Goal: Find contact information: Find contact information

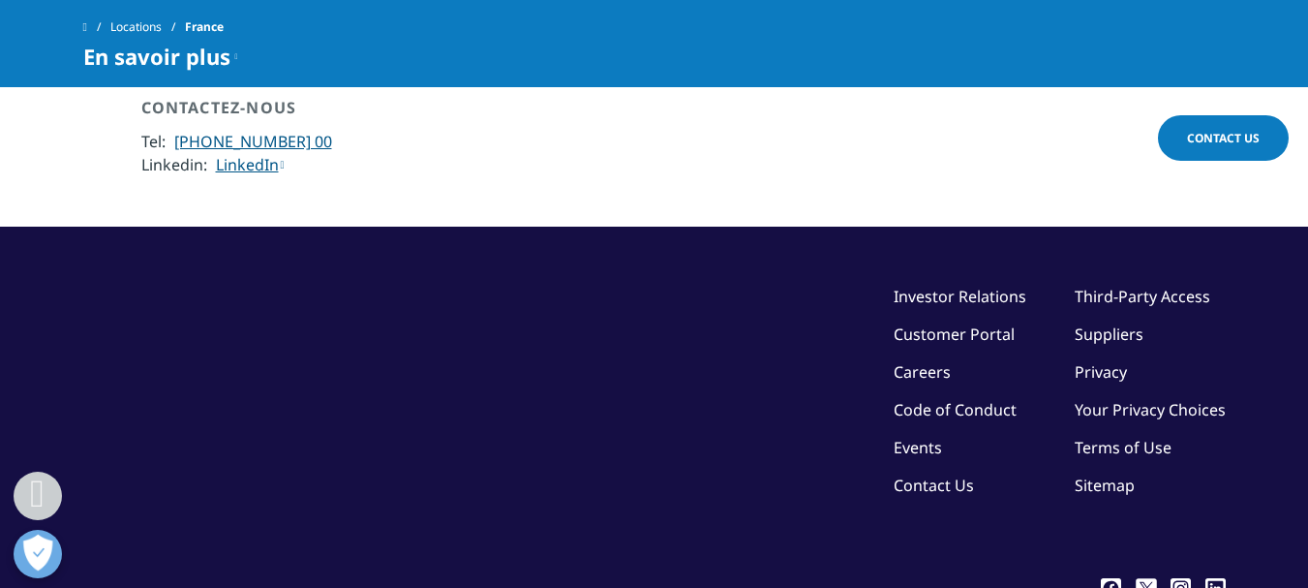
scroll to position [5181, 0]
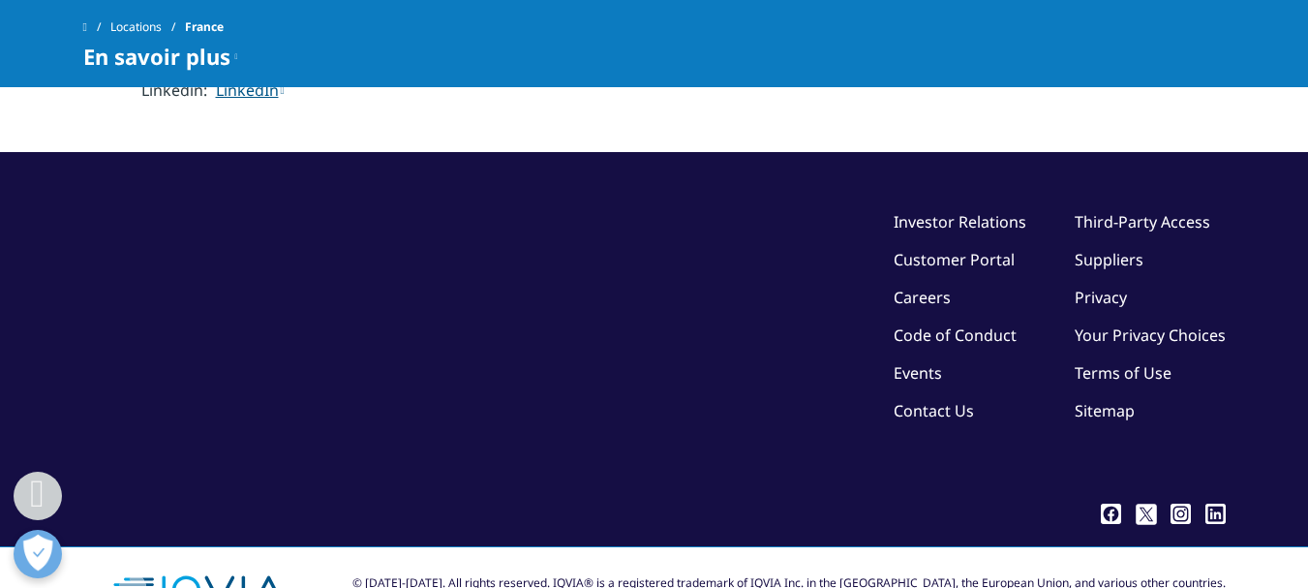
click at [934, 400] on link "Contact Us" at bounding box center [934, 410] width 80 height 21
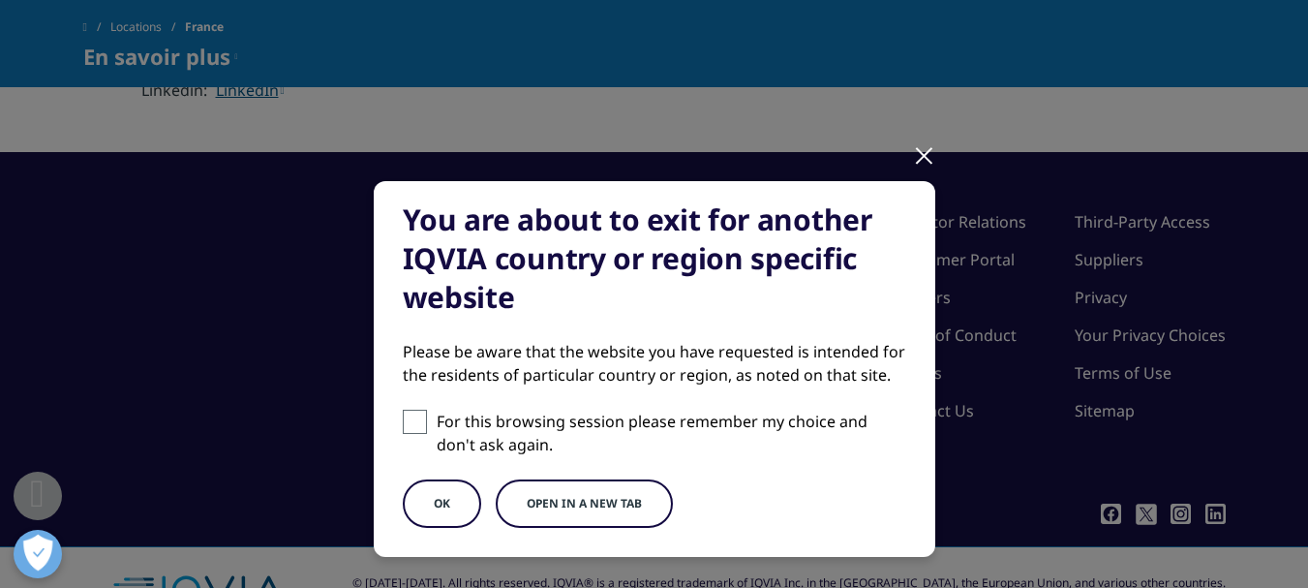
click at [500, 432] on p "For this browsing session please remember my choice and don't ask again." at bounding box center [672, 433] width 470 height 46
click at [427, 432] on input "For this browsing session please remember my choice and don't ask again." at bounding box center [415, 422] width 24 height 24
checkbox input "true"
click at [441, 494] on button "OK" at bounding box center [442, 503] width 78 height 48
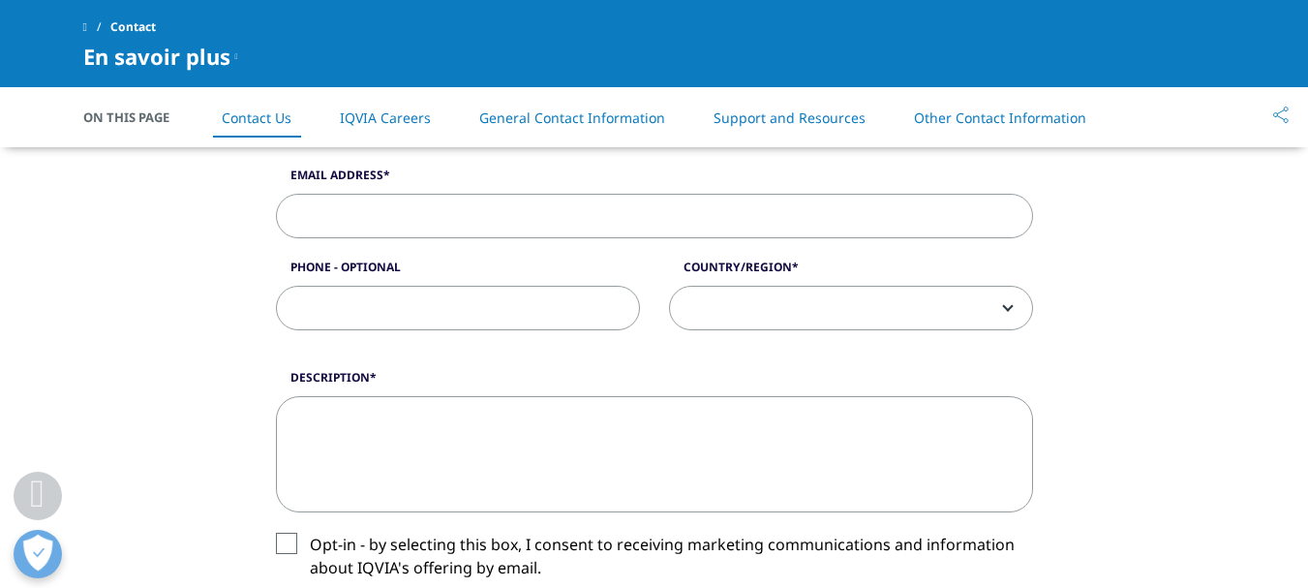
scroll to position [1162, 0]
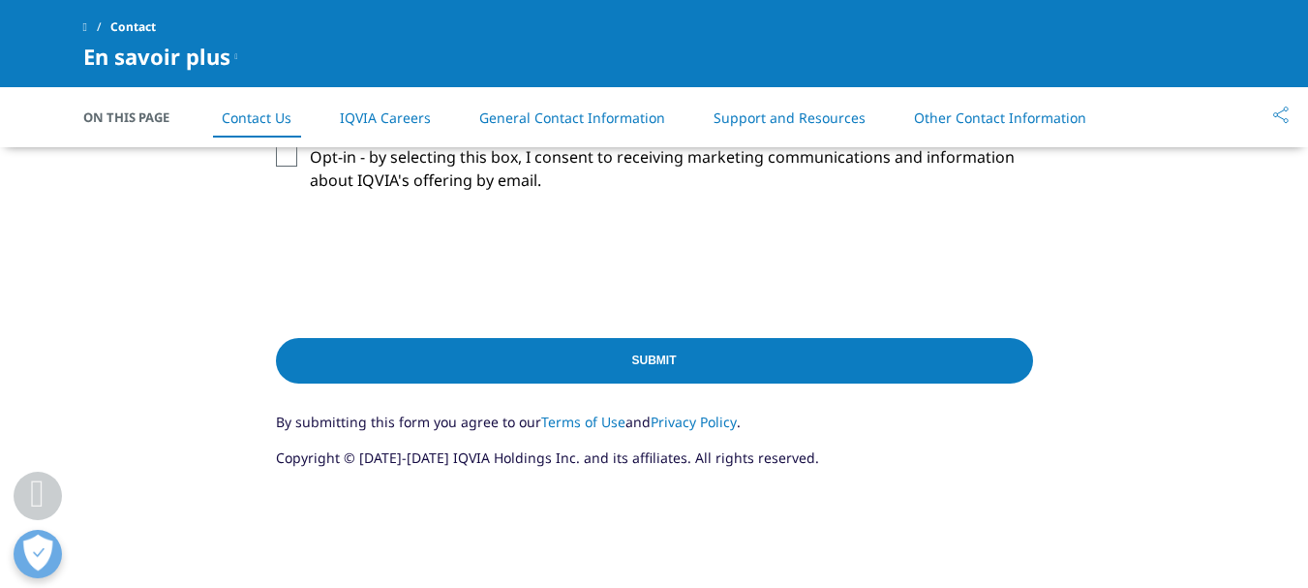
click at [602, 100] on li "General Contact Information" at bounding box center [572, 117] width 225 height 57
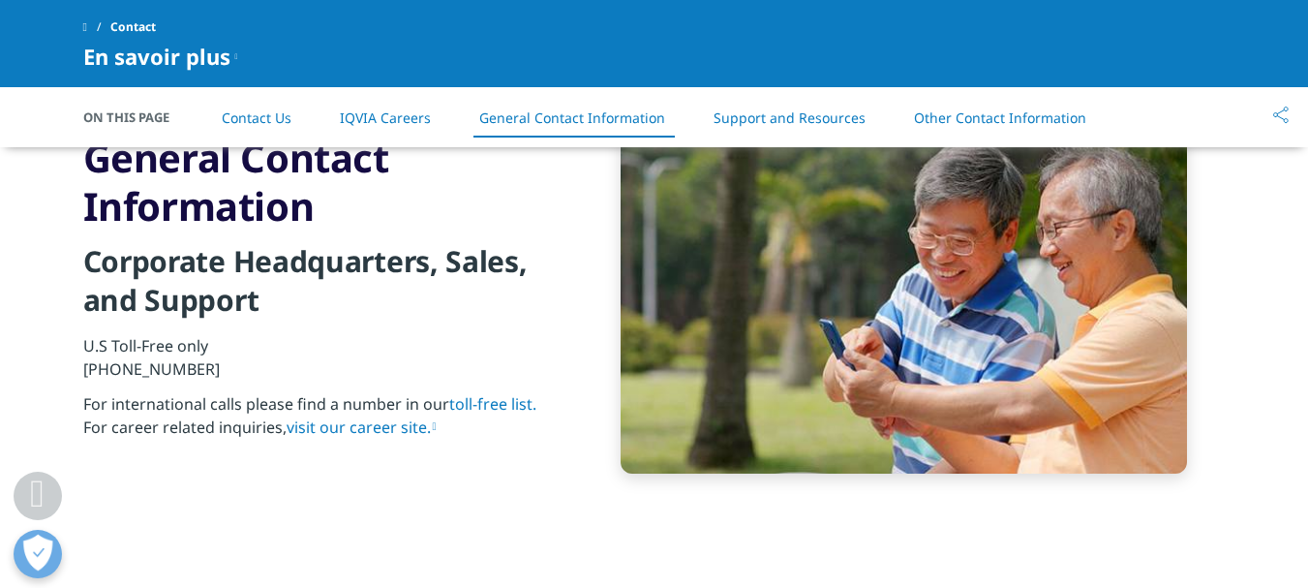
scroll to position [2098, 0]
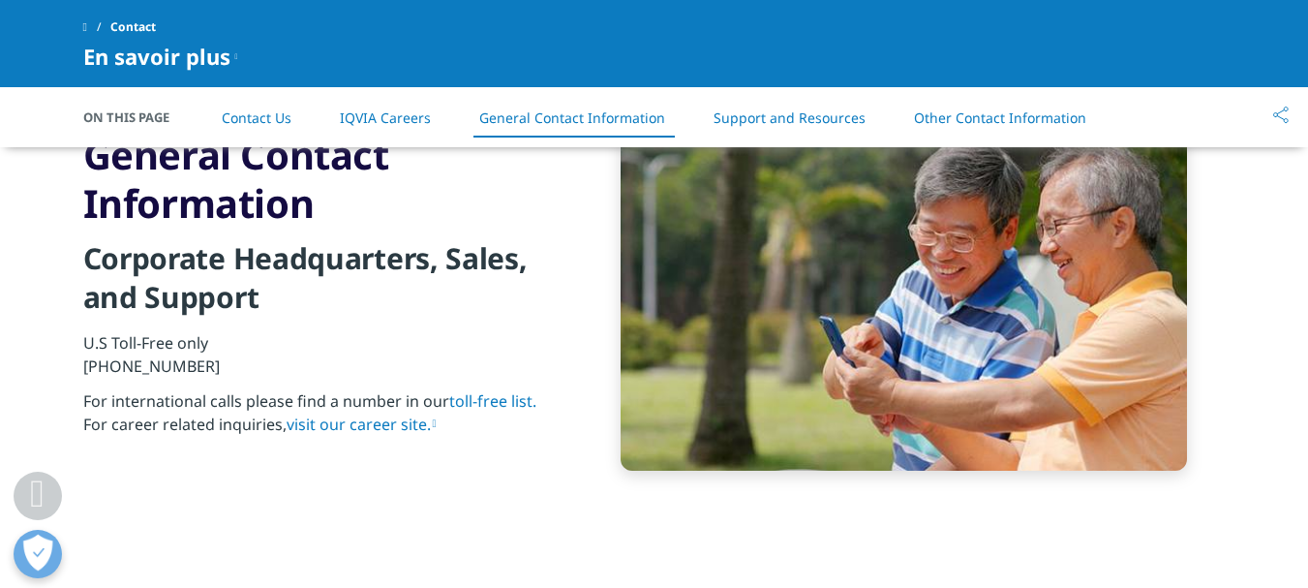
click at [978, 126] on link "Other Contact Information" at bounding box center [1000, 117] width 172 height 18
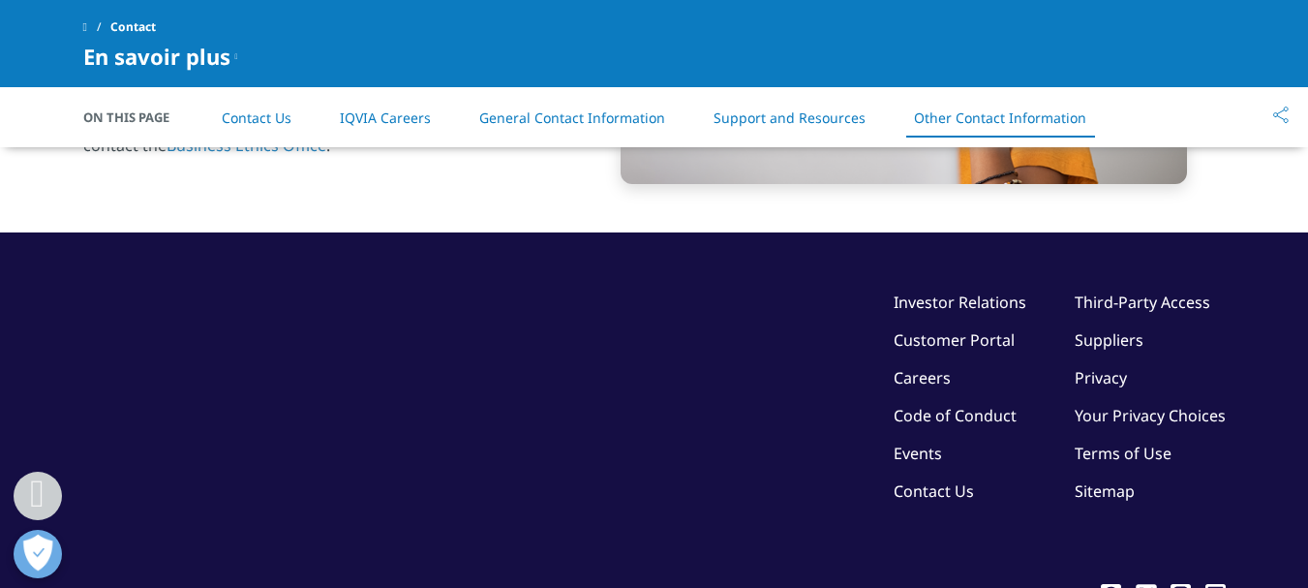
scroll to position [3306, 0]
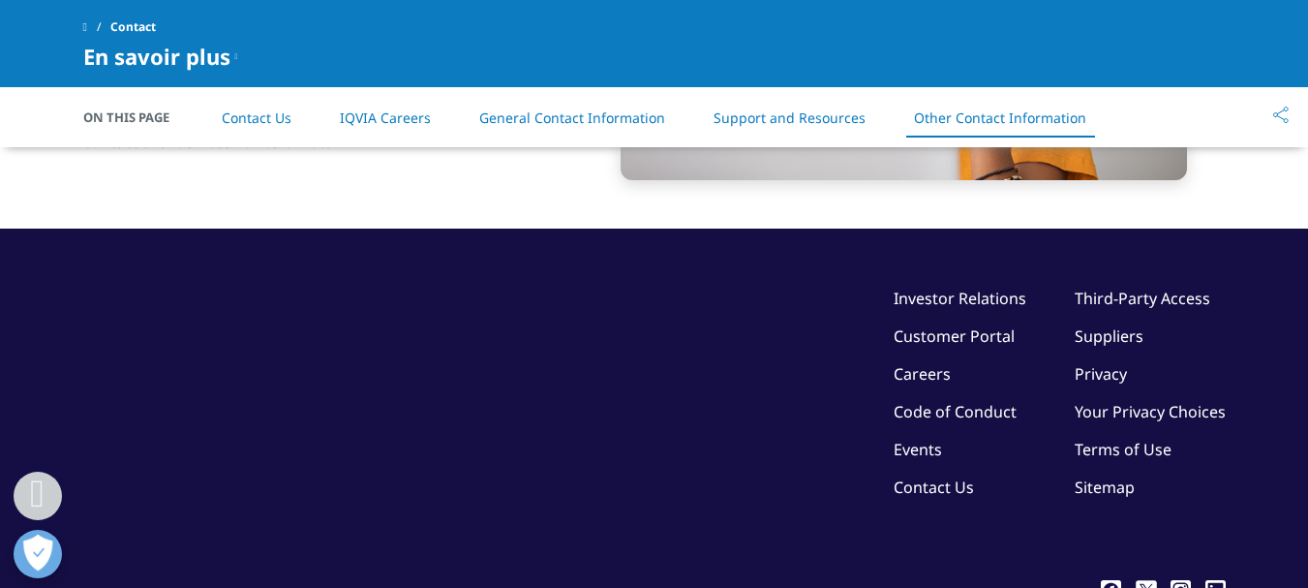
click at [93, 19] on link at bounding box center [96, 27] width 27 height 35
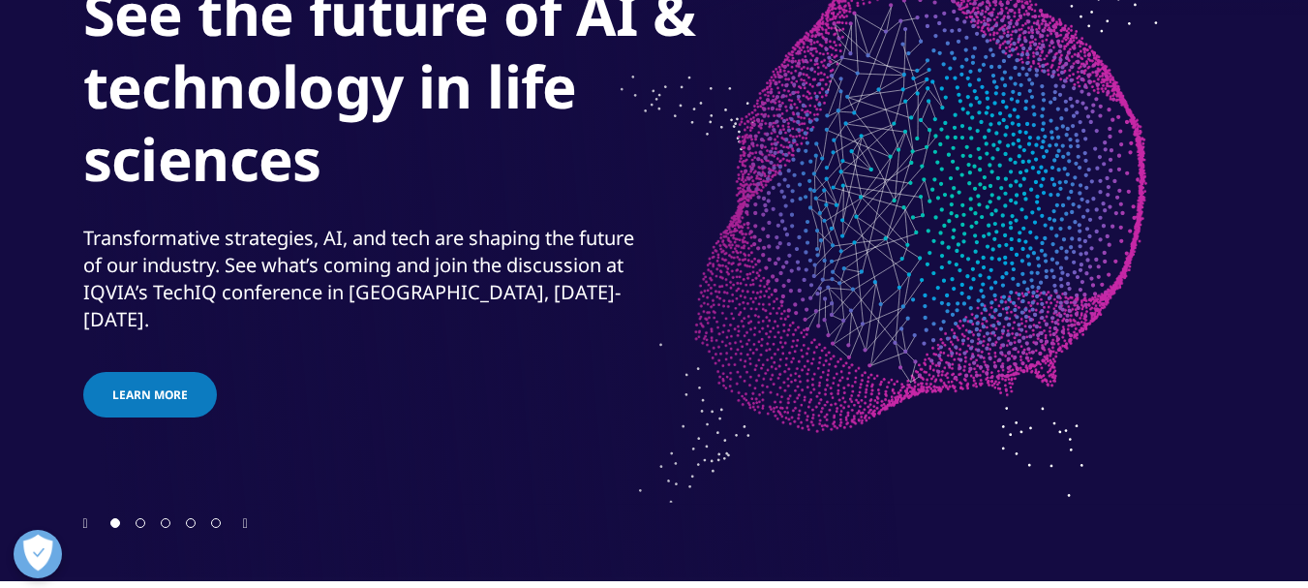
click at [137, 519] on span "Go to slide 2" at bounding box center [141, 523] width 10 height 10
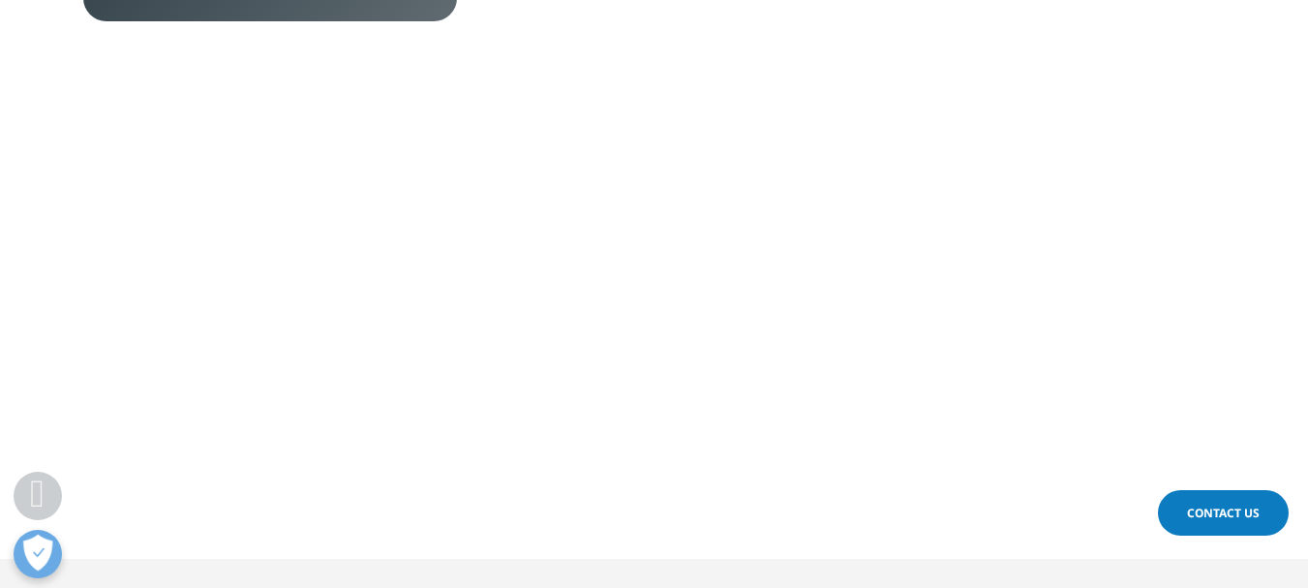
scroll to position [1065, 0]
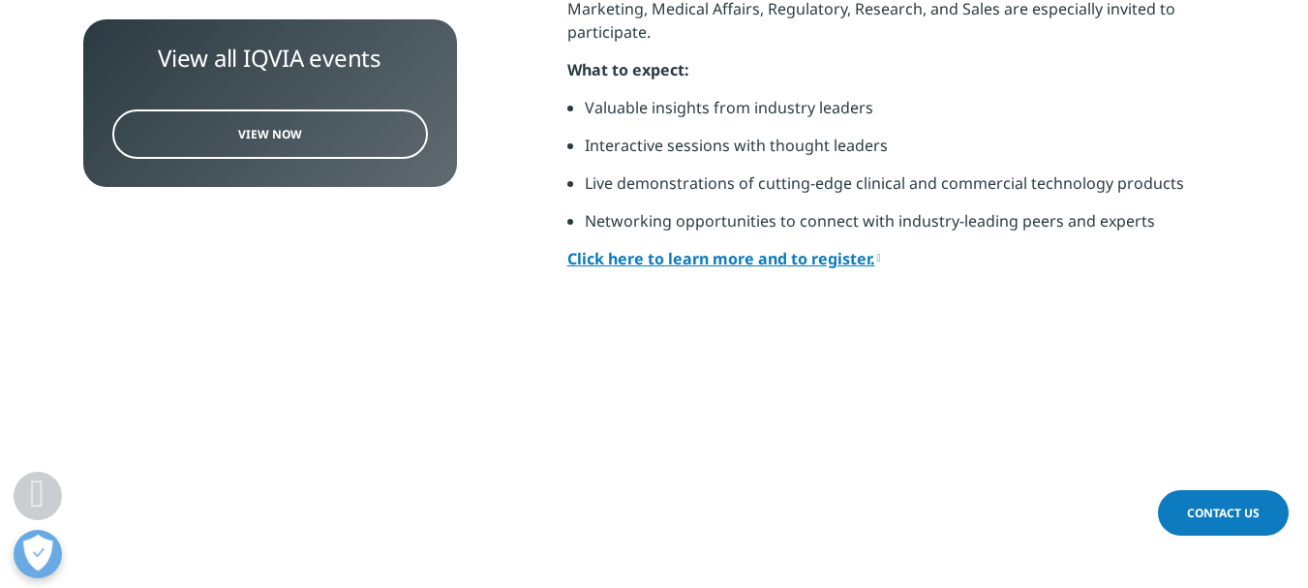
click at [713, 248] on link "Click here to learn more and to register." at bounding box center [724, 258] width 314 height 21
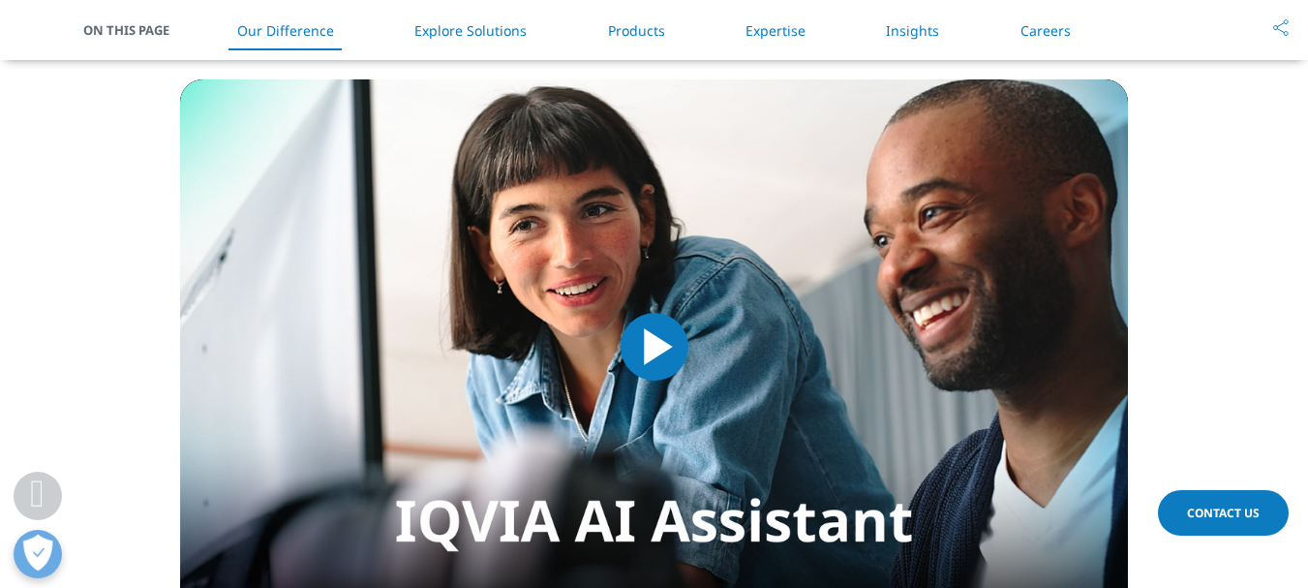
click at [654, 347] on span "Video Player" at bounding box center [654, 347] width 0 height 0
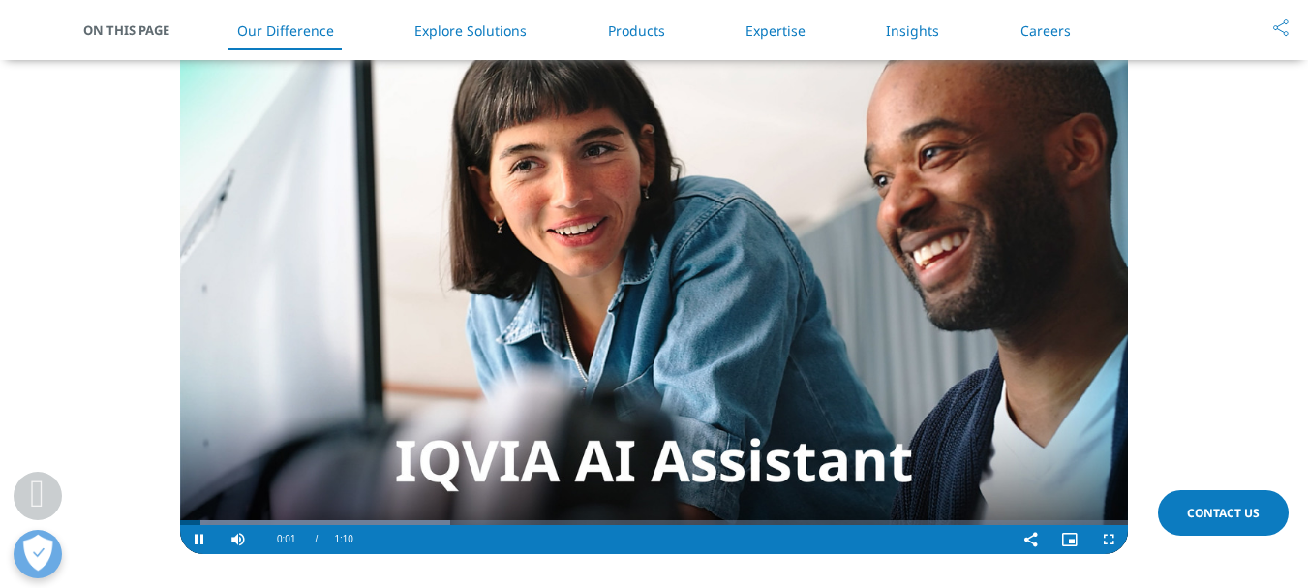
scroll to position [1672, 0]
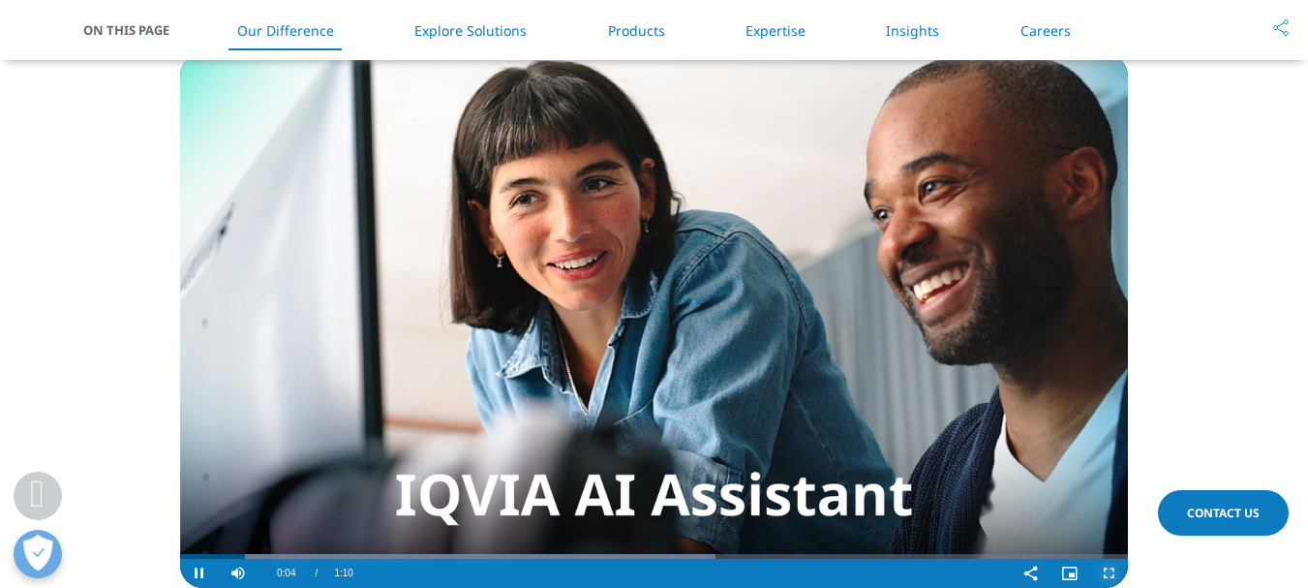
click at [1105, 573] on span "Video Player" at bounding box center [1108, 573] width 39 height 0
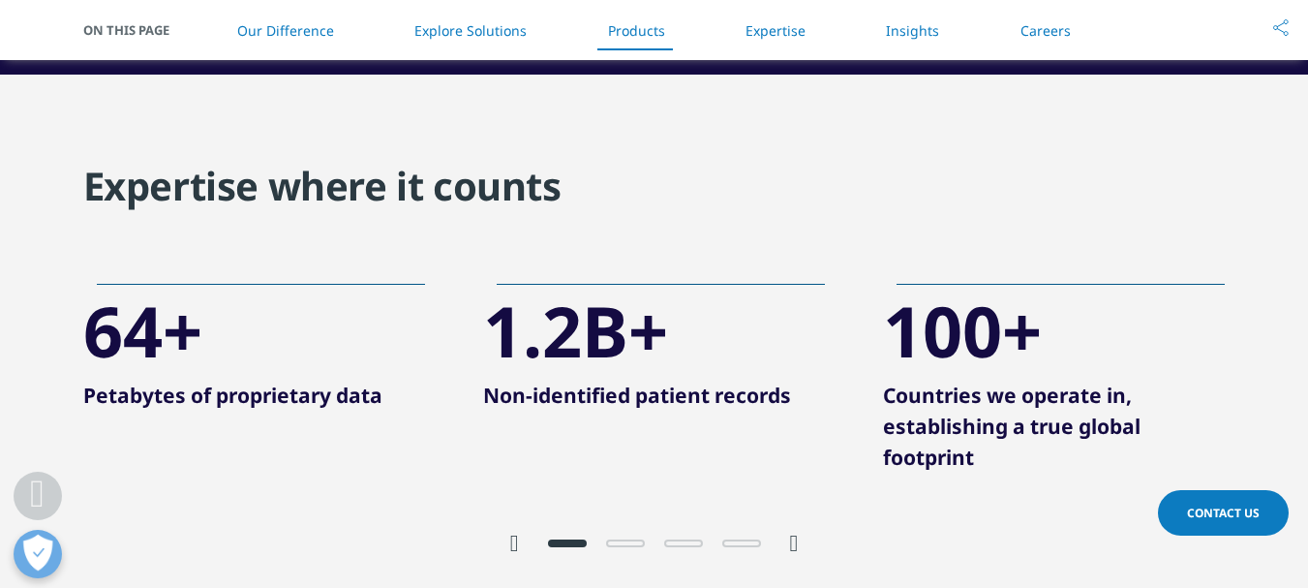
scroll to position [3027, 0]
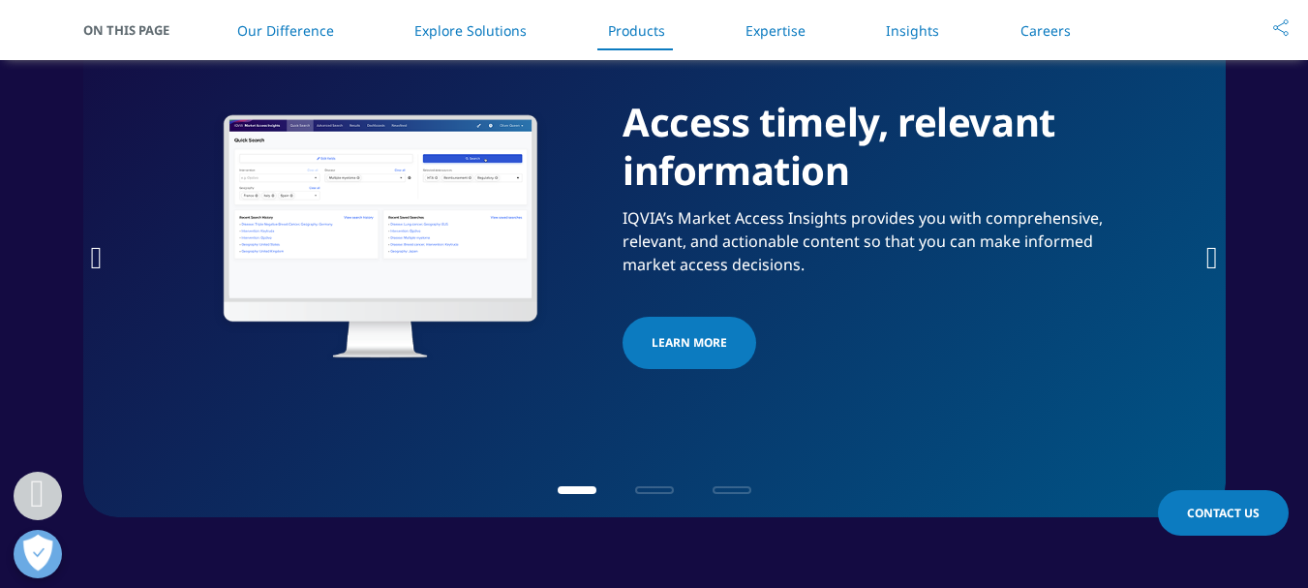
click at [1207, 257] on icon "Next slide" at bounding box center [1212, 257] width 12 height 31
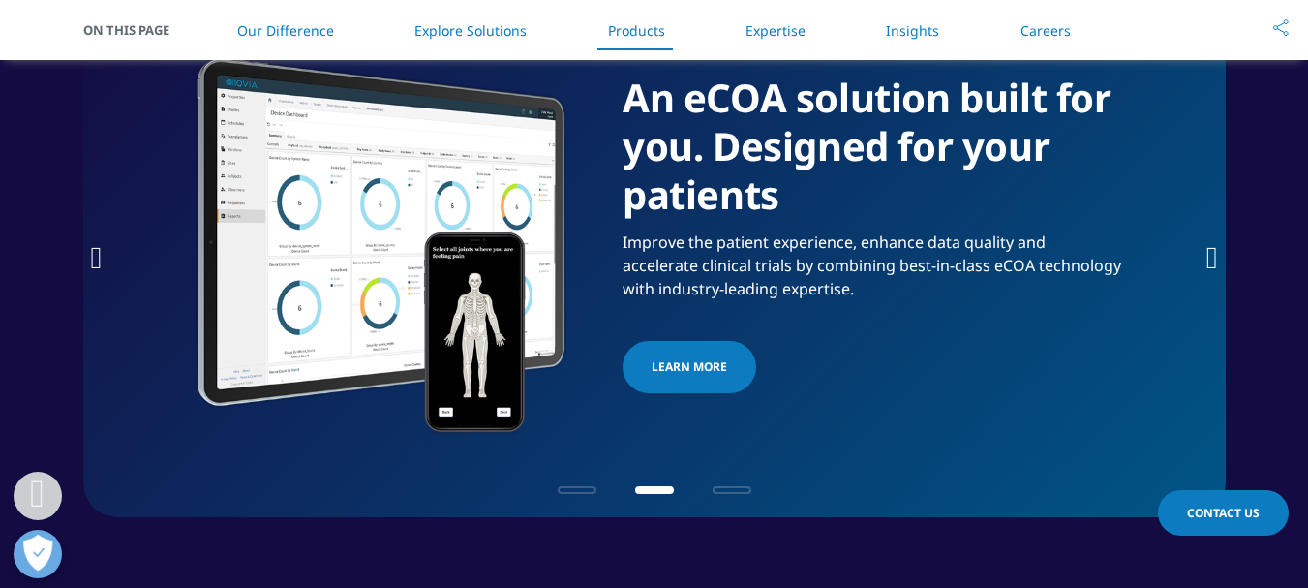
scroll to position [3027, 0]
click at [1207, 257] on icon "Next slide" at bounding box center [1212, 257] width 12 height 31
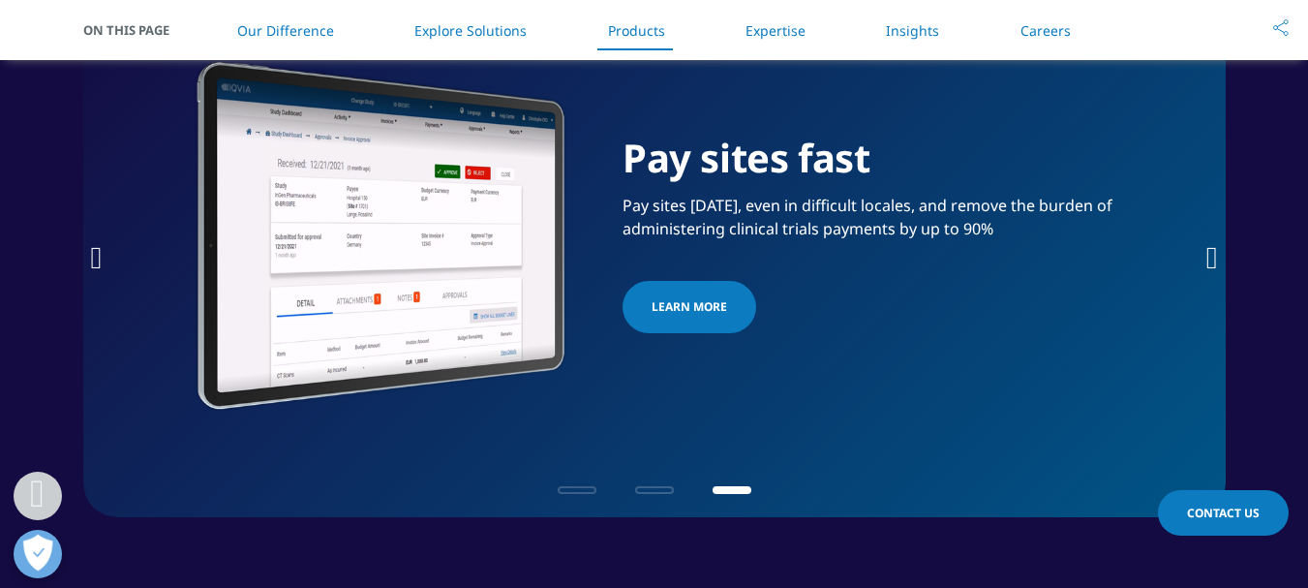
click at [1207, 257] on icon "Next slide" at bounding box center [1212, 257] width 12 height 31
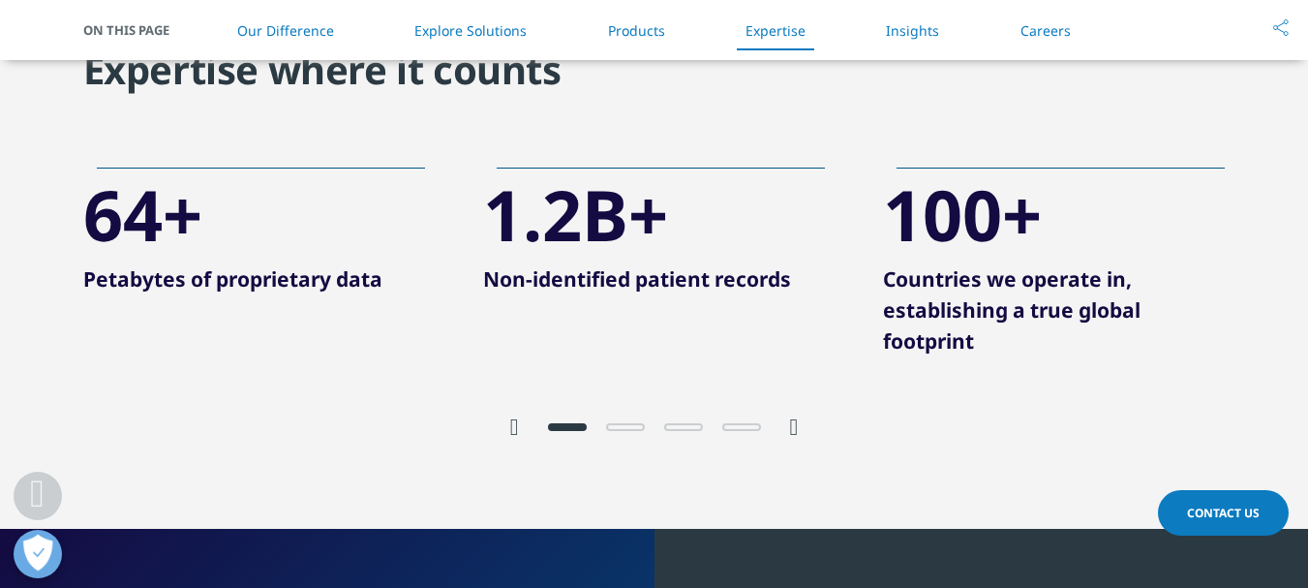
scroll to position [3705, 0]
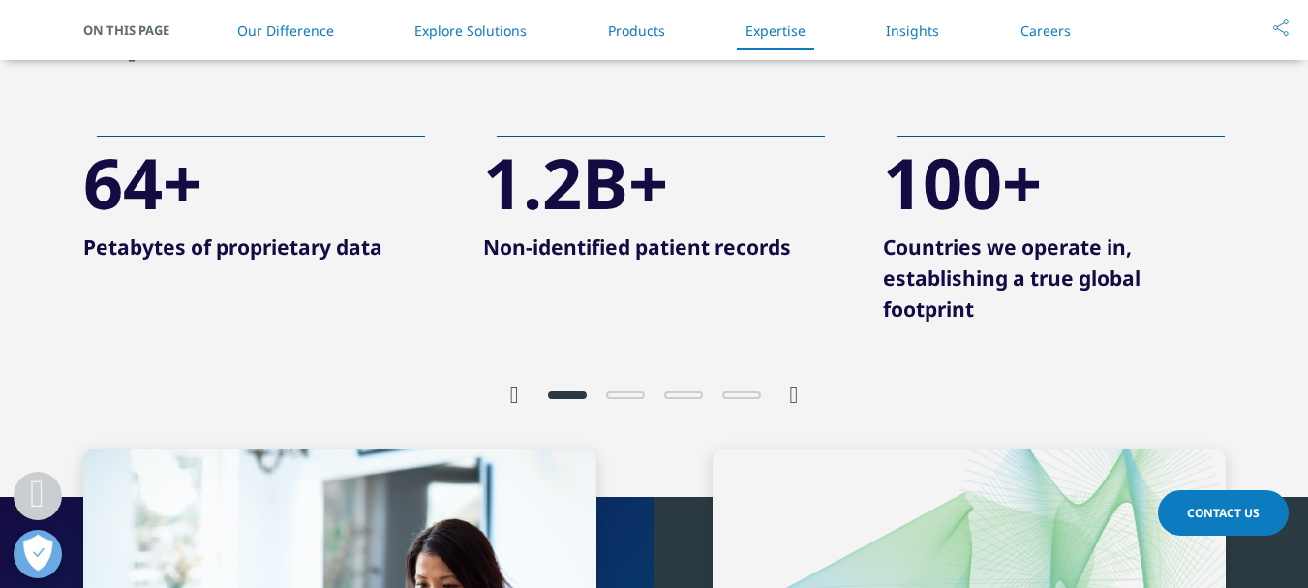
click at [638, 393] on span "Go to slide 2" at bounding box center [625, 395] width 39 height 8
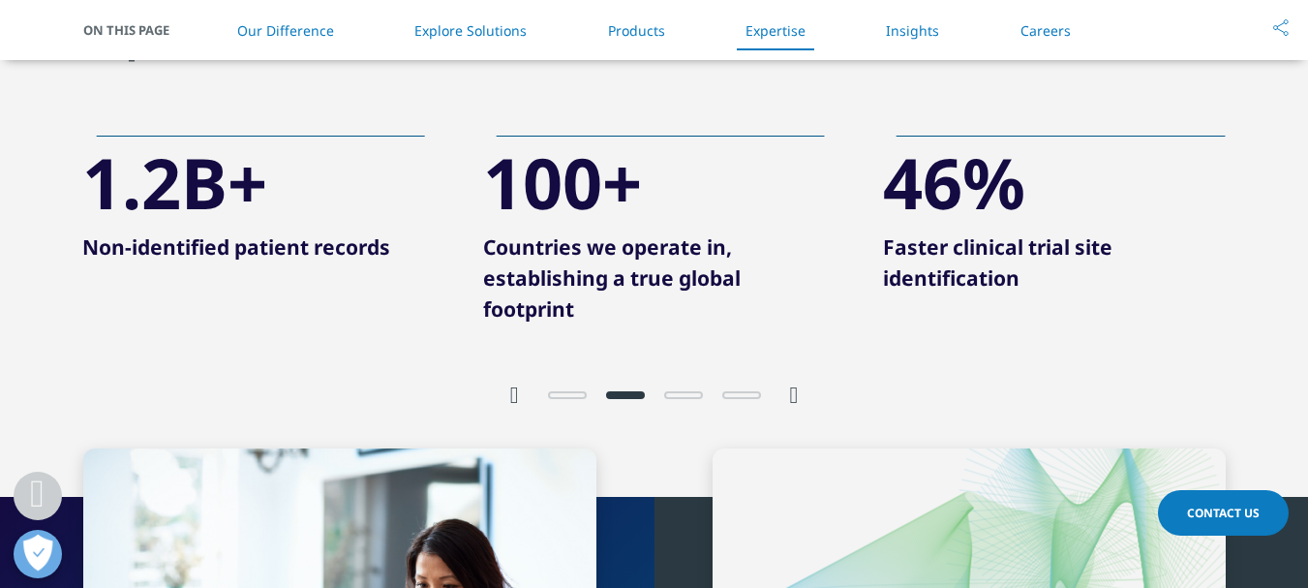
click at [691, 390] on div at bounding box center [654, 393] width 271 height 18
click at [695, 395] on span "Go to slide 3" at bounding box center [683, 395] width 39 height 8
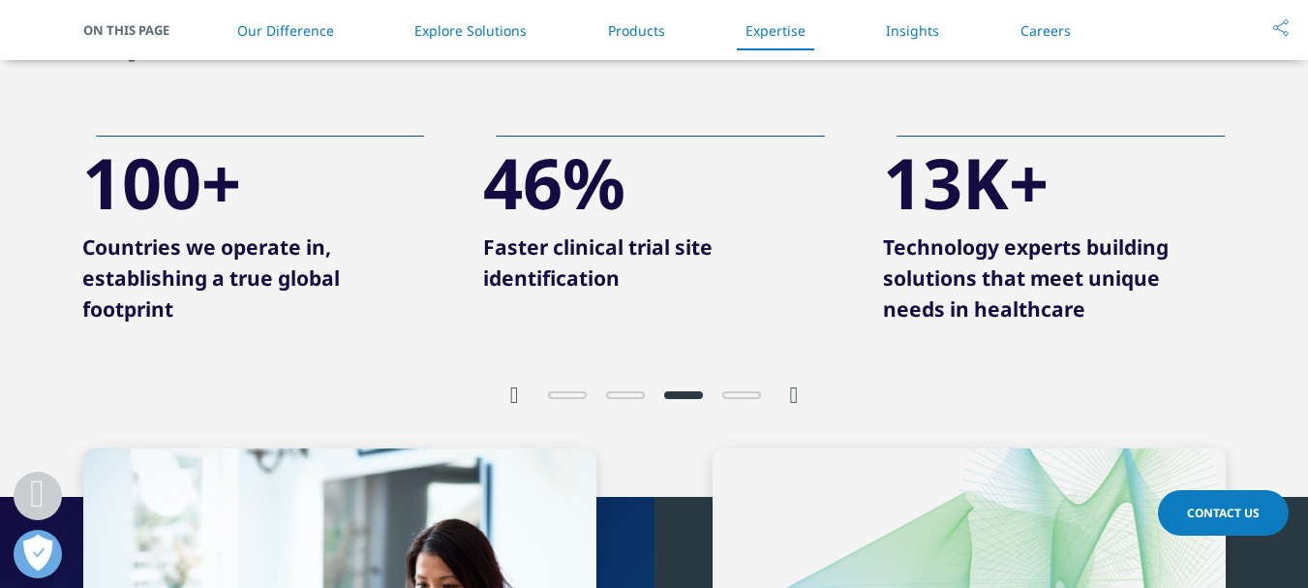
click at [732, 395] on span "Go to slide 4" at bounding box center [741, 395] width 39 height 8
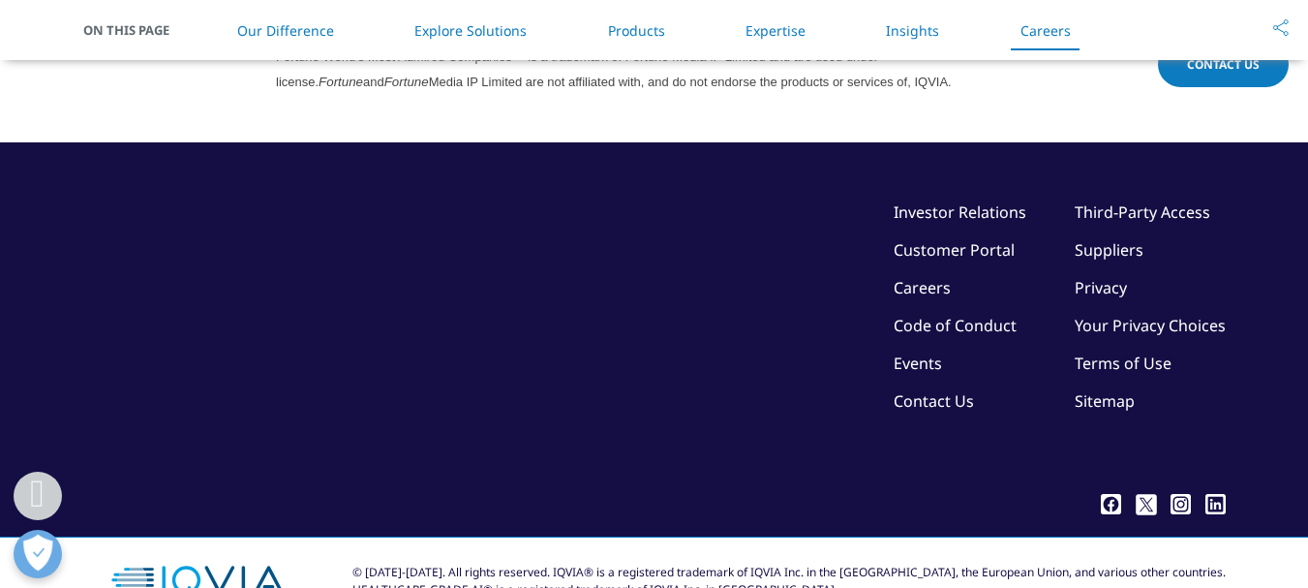
scroll to position [5377, 0]
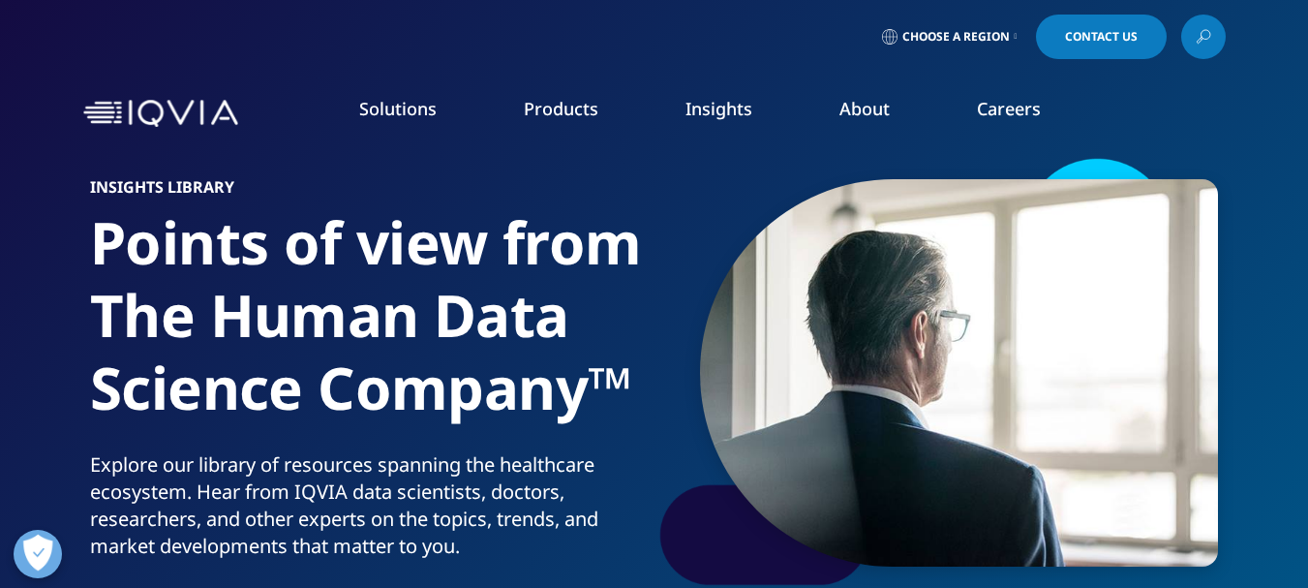
click at [453, 244] on link "Clinical Research" at bounding box center [494, 242] width 291 height 21
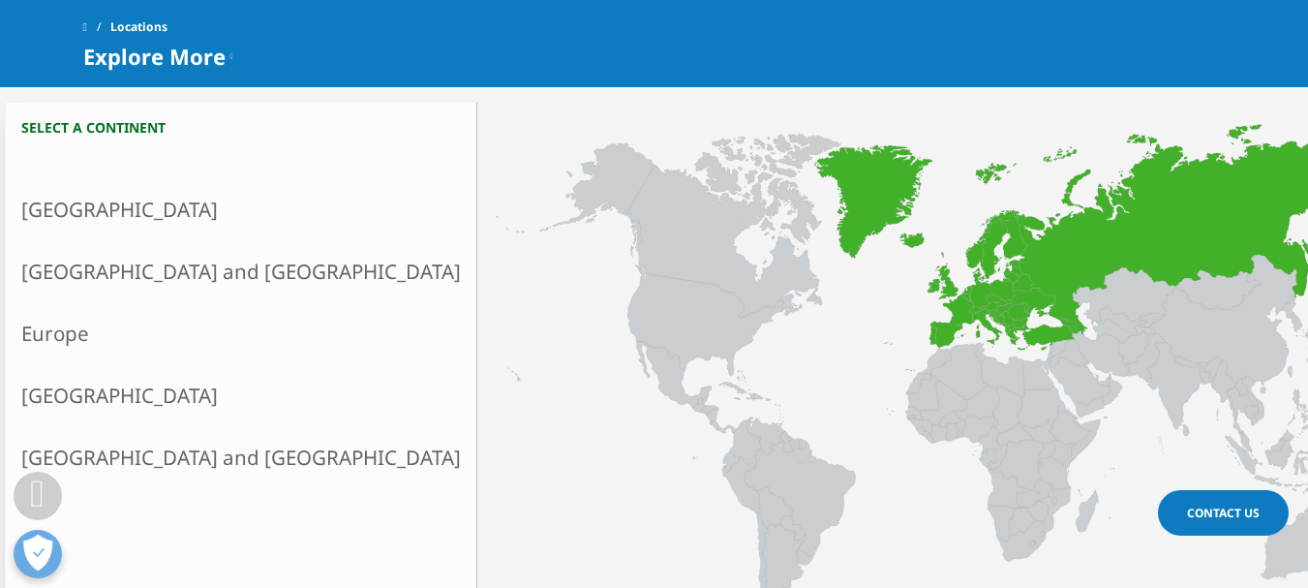
click at [70, 337] on link "Europe" at bounding box center [241, 333] width 471 height 62
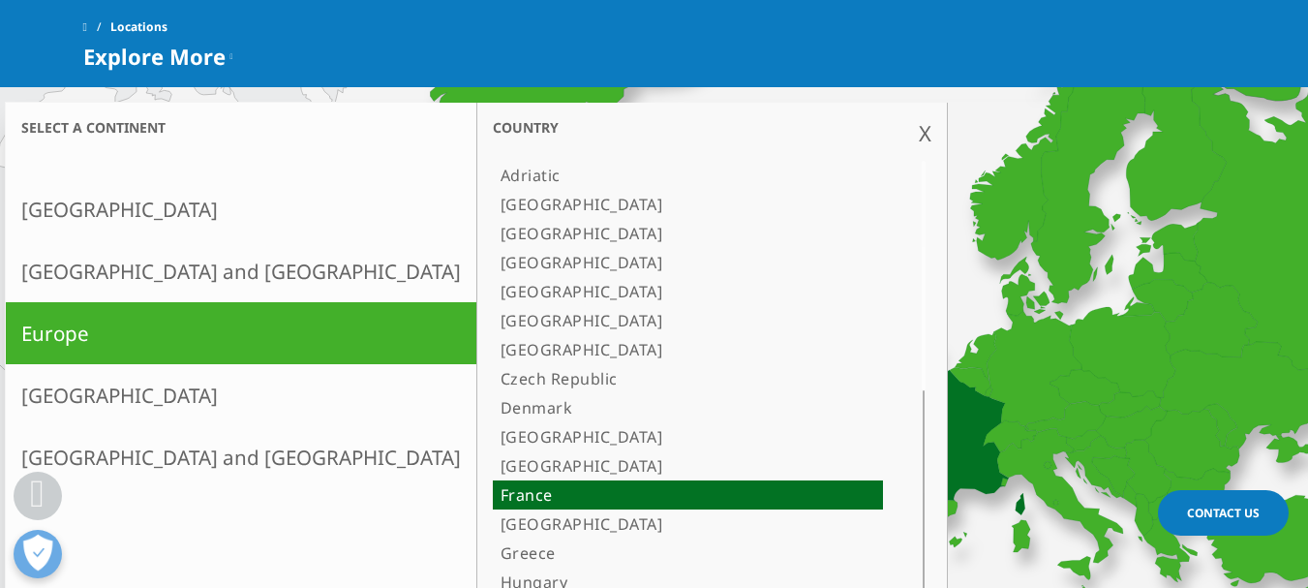
click at [873, 424] on icon at bounding box center [949, 442] width 152 height 145
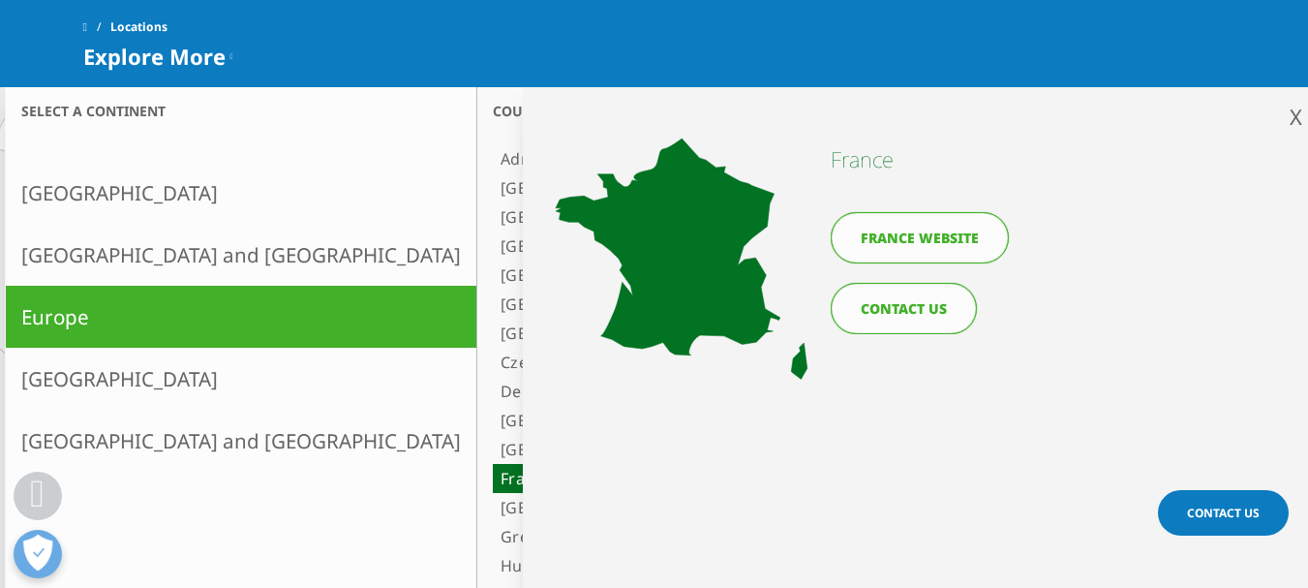
scroll to position [484, 0]
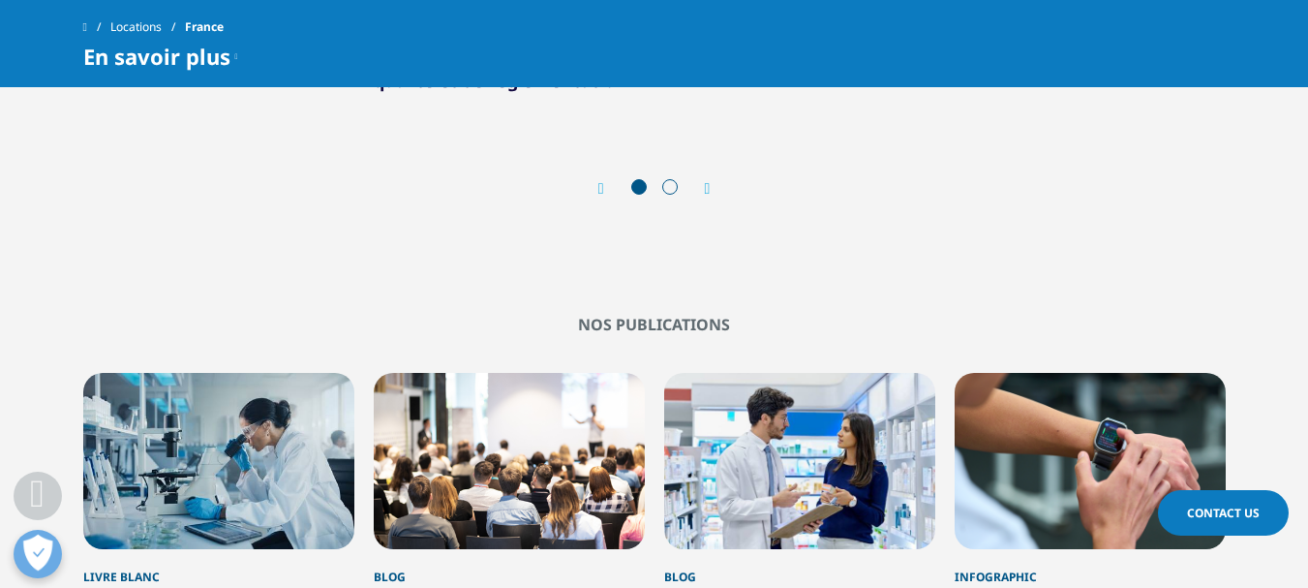
scroll to position [3098, 0]
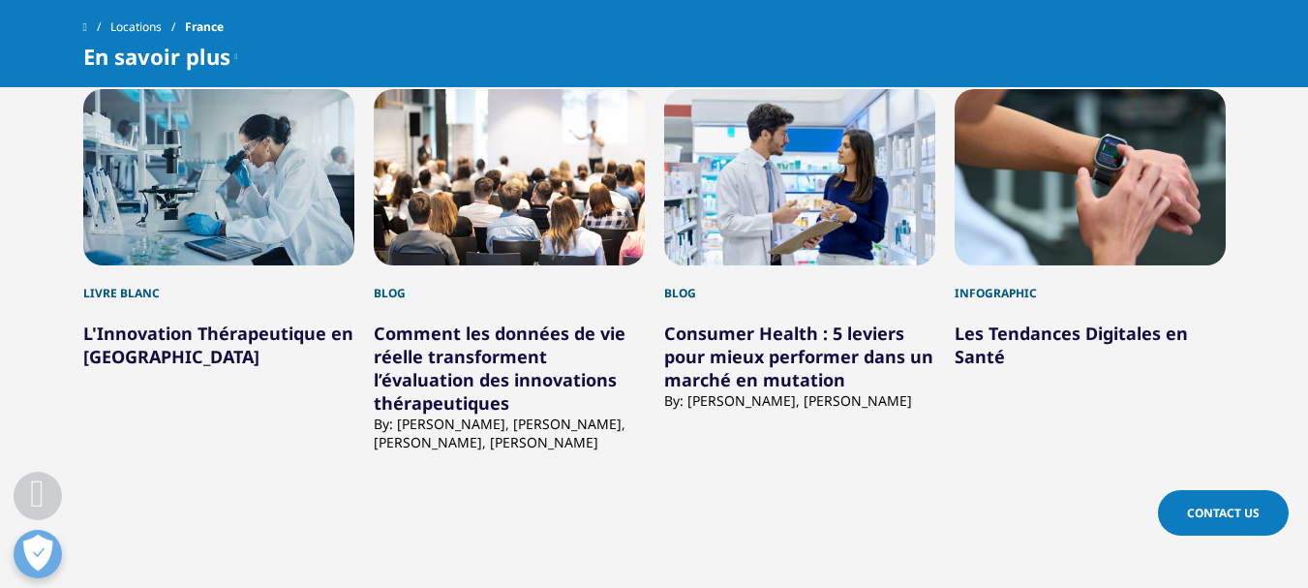
click at [1113, 204] on div "4 / 12" at bounding box center [1090, 177] width 271 height 176
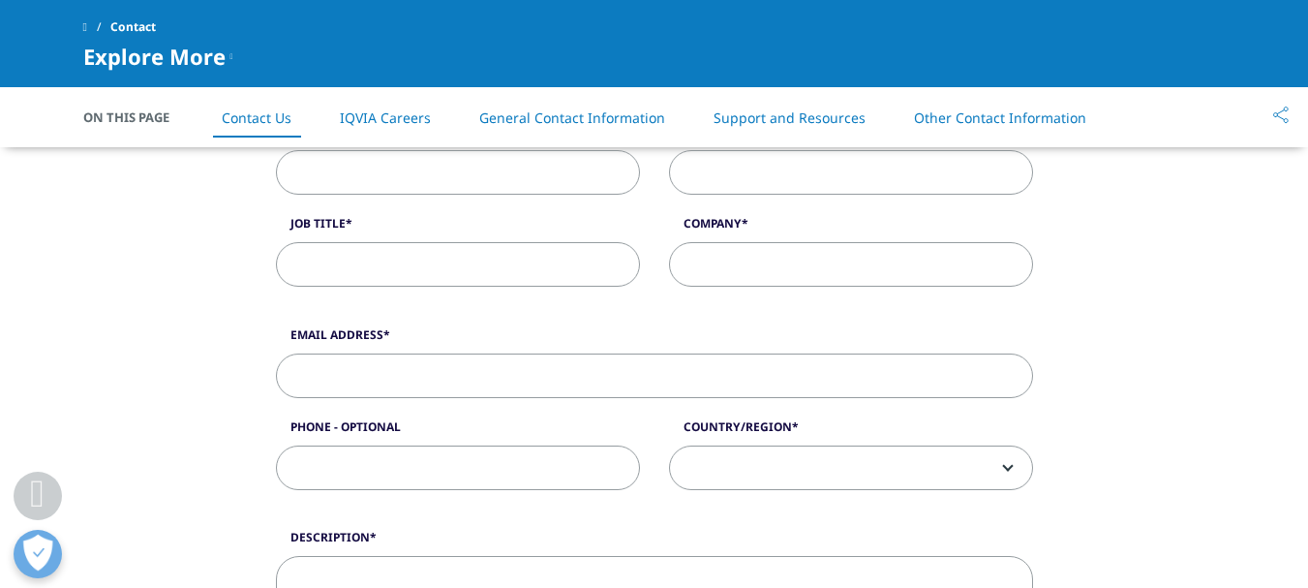
scroll to position [387, 0]
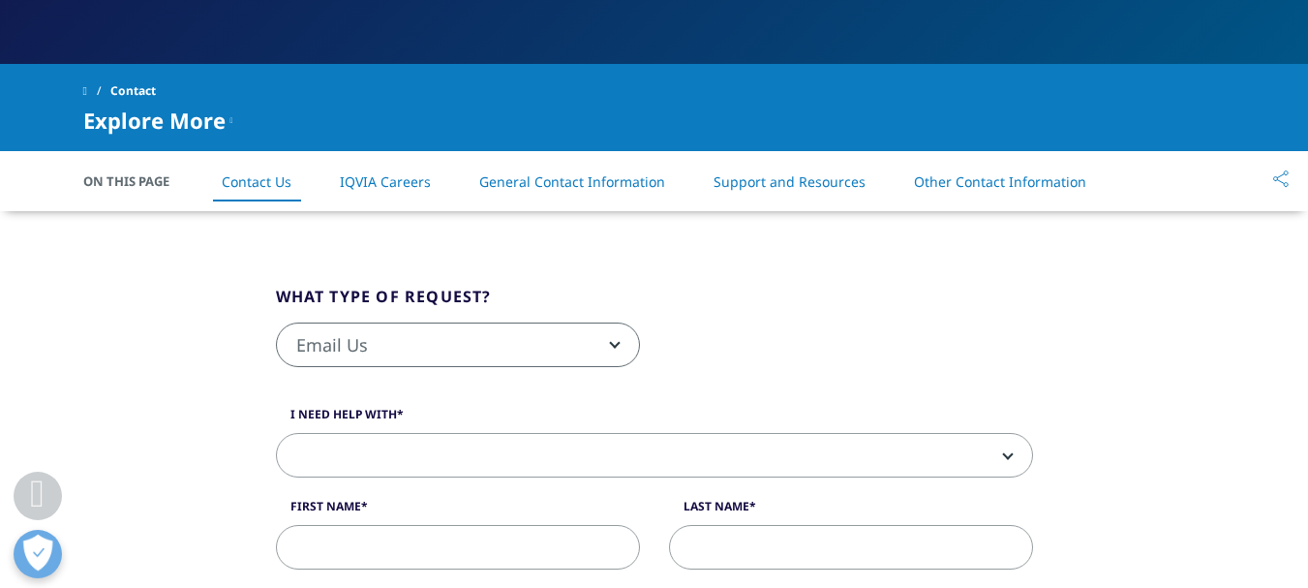
click at [547, 196] on li "General Contact Information" at bounding box center [572, 181] width 225 height 57
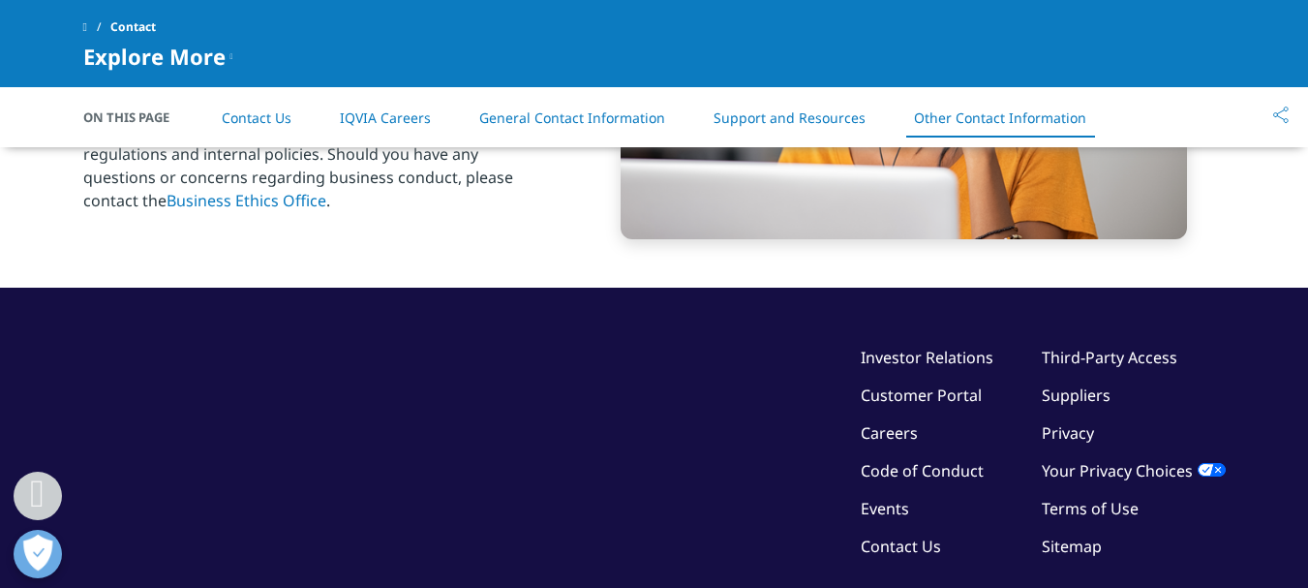
scroll to position [3445, 0]
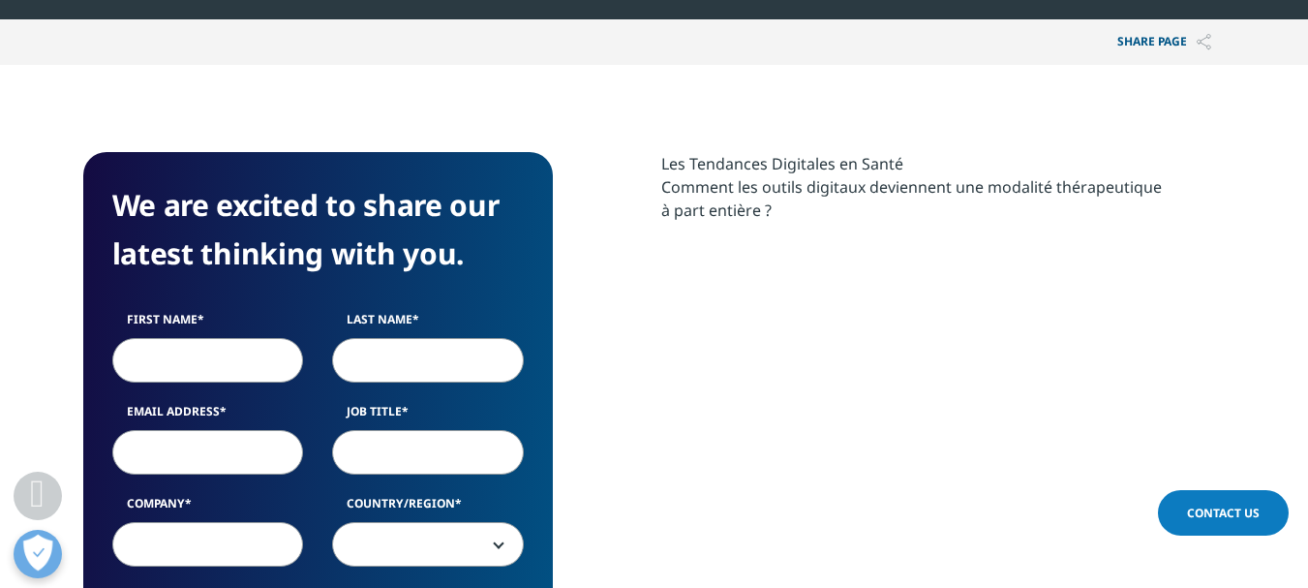
scroll to position [968, 0]
